Goal: Check status: Check status

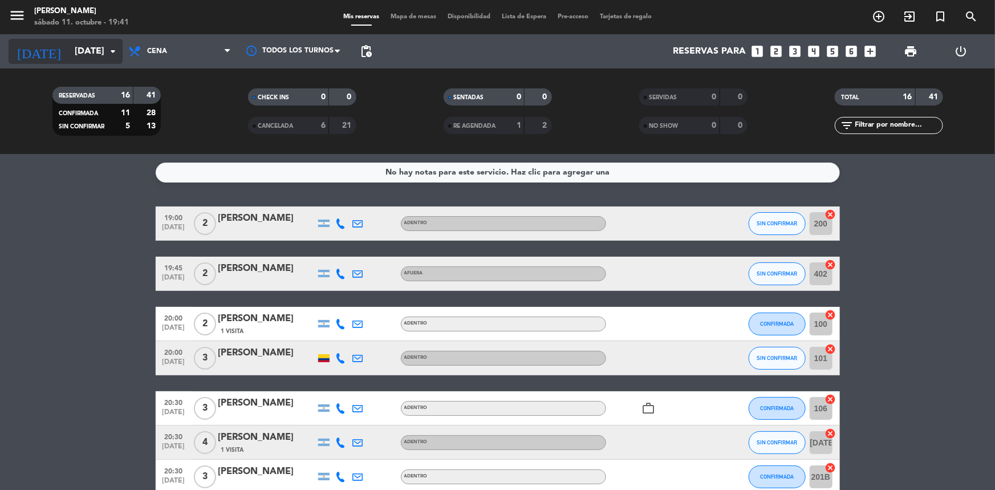
click at [77, 52] on input "[DATE]" at bounding box center [129, 51] width 120 height 22
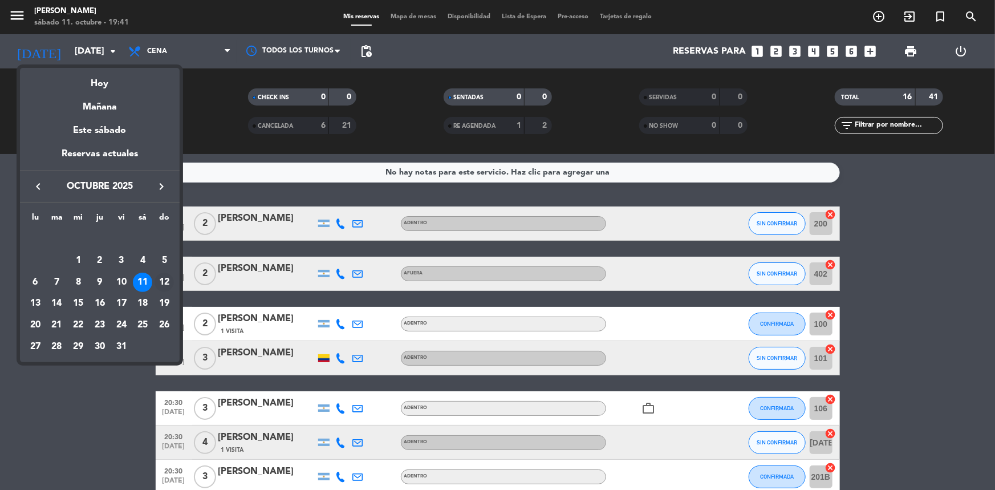
click at [164, 277] on div "12" at bounding box center [164, 282] width 19 height 19
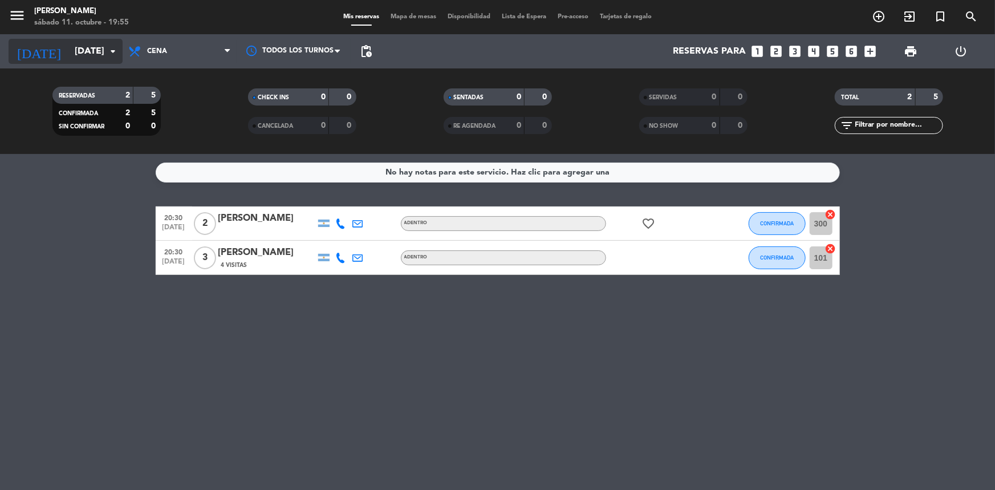
click at [78, 54] on input "[DATE]" at bounding box center [129, 51] width 120 height 22
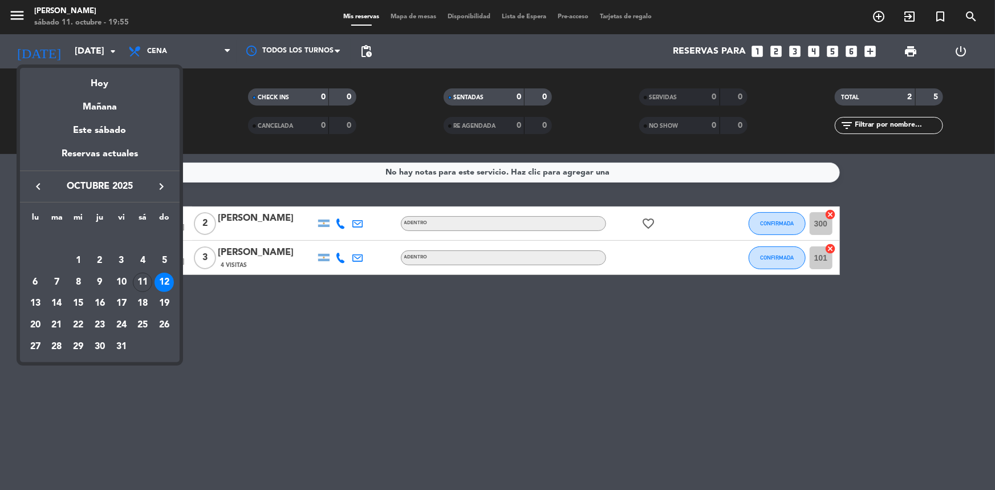
click at [141, 281] on div "11" at bounding box center [142, 282] width 19 height 19
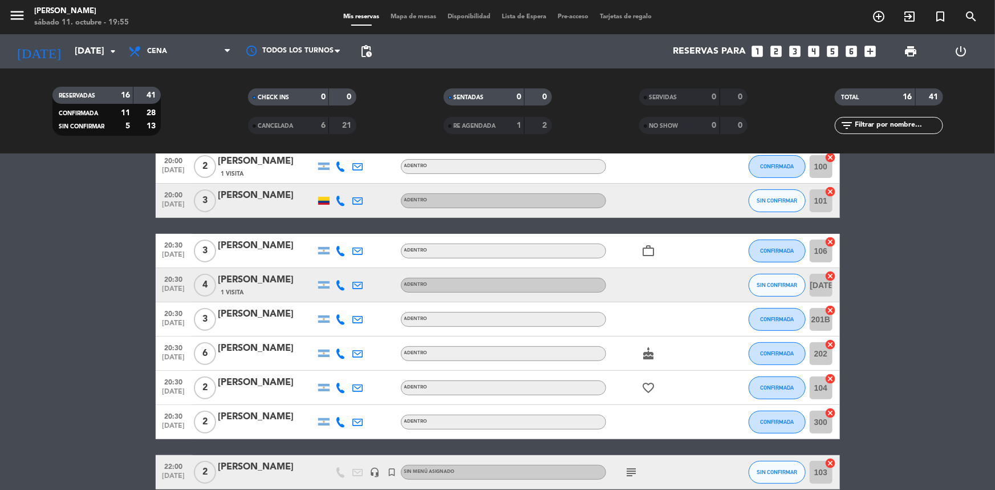
scroll to position [416, 0]
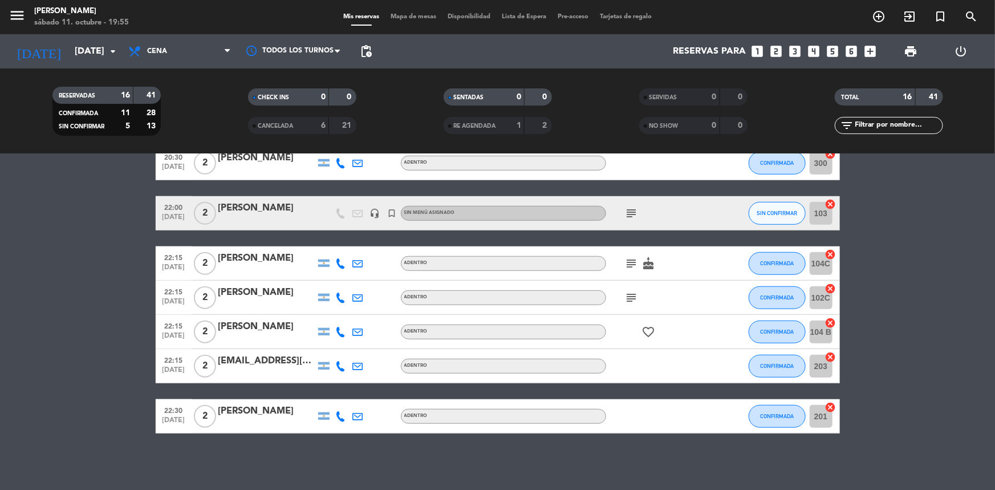
click at [631, 296] on icon "subject" at bounding box center [632, 298] width 14 height 14
click at [628, 267] on div "Alergia al picante" at bounding box center [632, 277] width 80 height 20
click at [628, 266] on icon "subject" at bounding box center [632, 264] width 14 height 14
click at [631, 209] on icon "subject" at bounding box center [632, 213] width 14 height 14
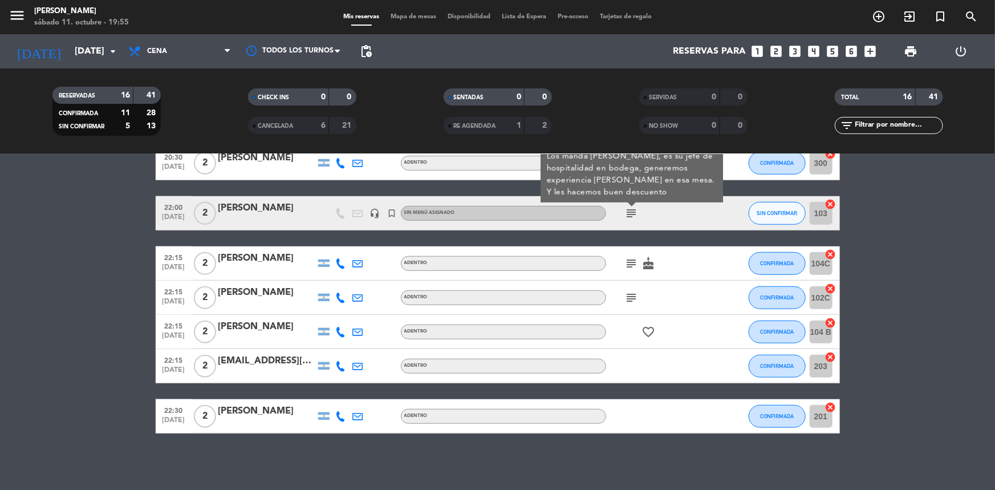
scroll to position [365, 0]
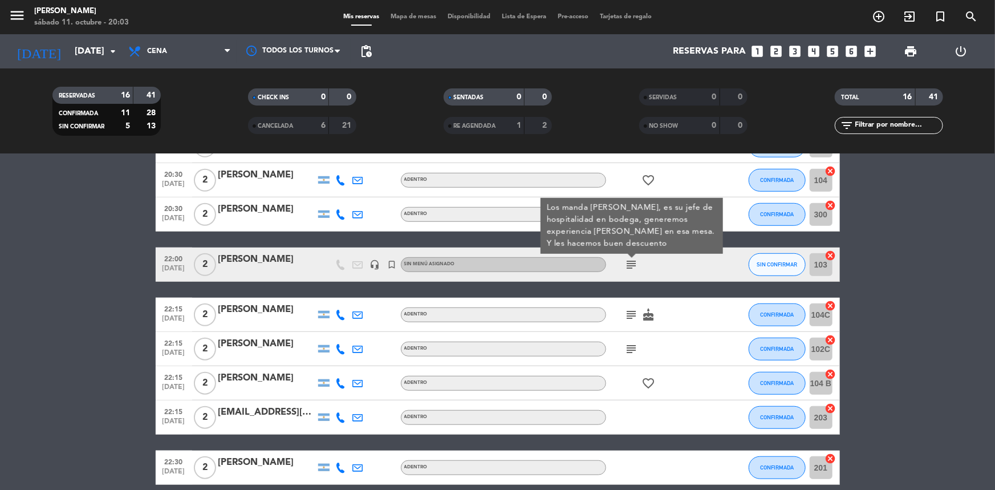
click at [0, 329] on bookings-row "19:00 [DATE] 2 [PERSON_NAME] ADENTRO SIN CONFIRMAR 200 cancel 19:45 [DATE] 2 [P…" at bounding box center [497, 163] width 995 height 643
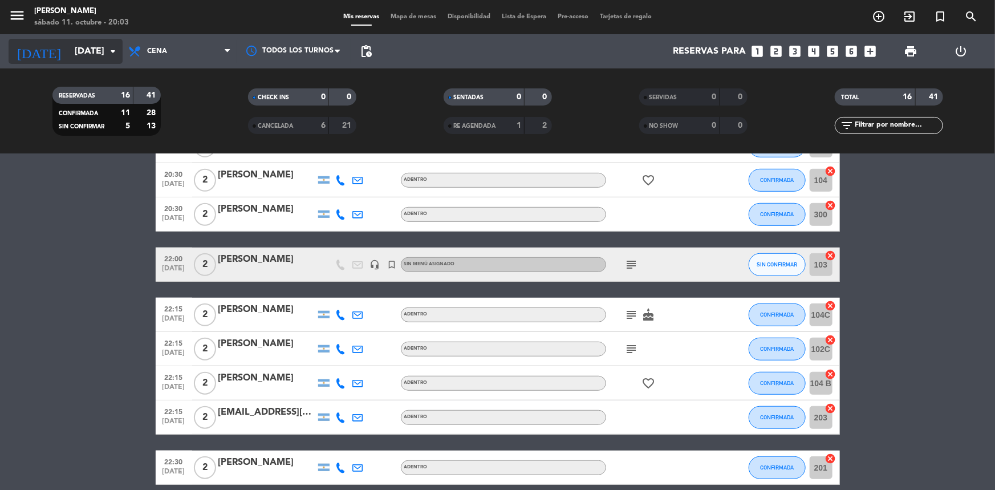
click at [73, 49] on input "[DATE]" at bounding box center [129, 51] width 120 height 22
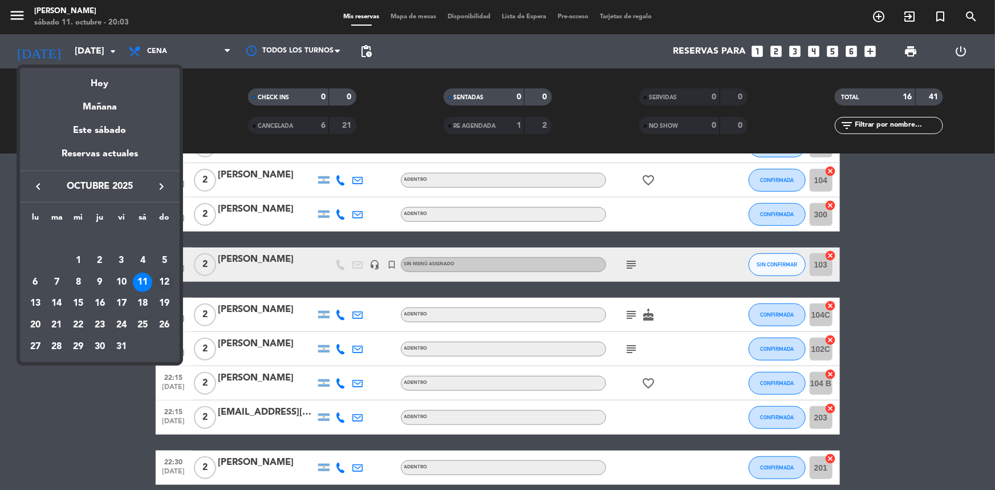
click at [165, 278] on div "12" at bounding box center [164, 282] width 19 height 19
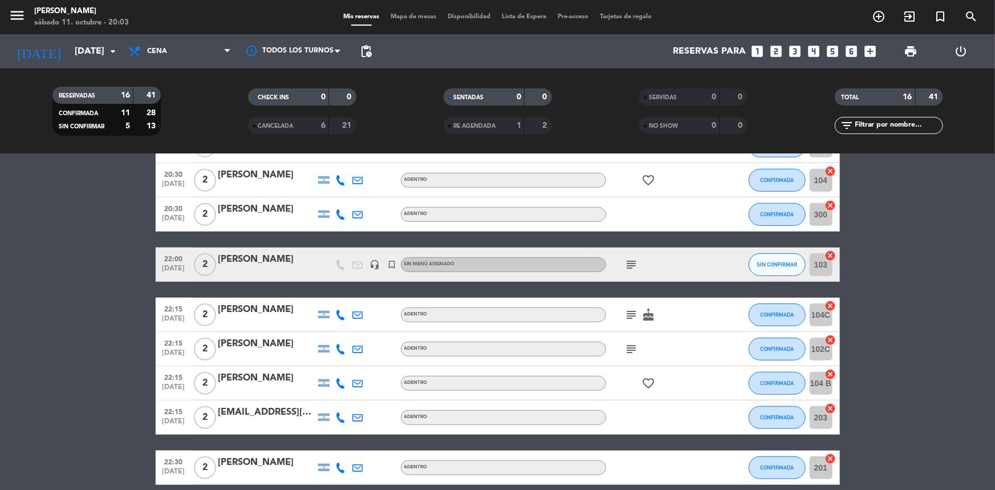
type input "[DATE]"
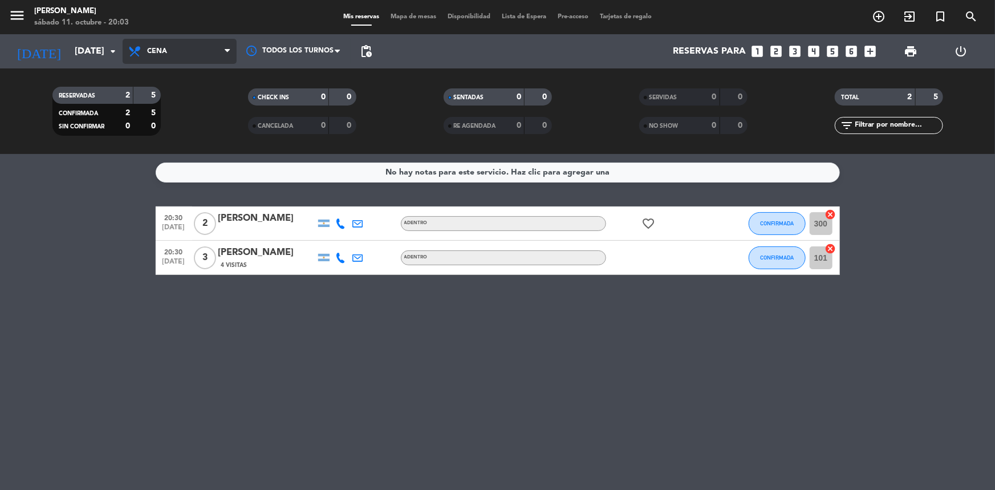
click at [195, 51] on span "Cena" at bounding box center [180, 51] width 114 height 25
click at [200, 108] on div "menu Madre [PERSON_NAME][DATE] 11. octubre - 20:03 Mis reservas Mapa de mesas D…" at bounding box center [497, 77] width 995 height 154
